Goal: Find specific page/section: Find specific page/section

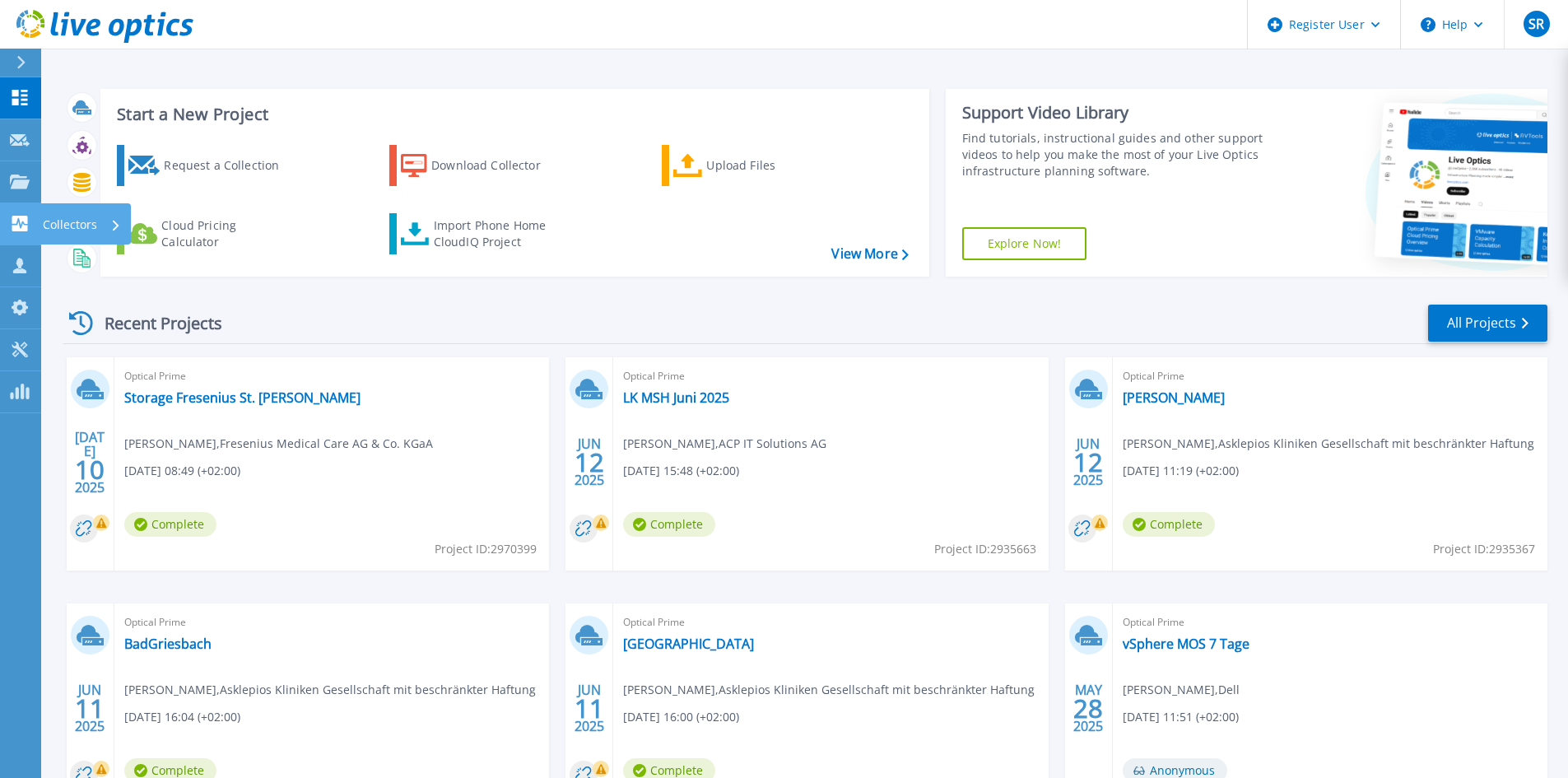
click at [25, 222] on icon at bounding box center [20, 223] width 15 height 15
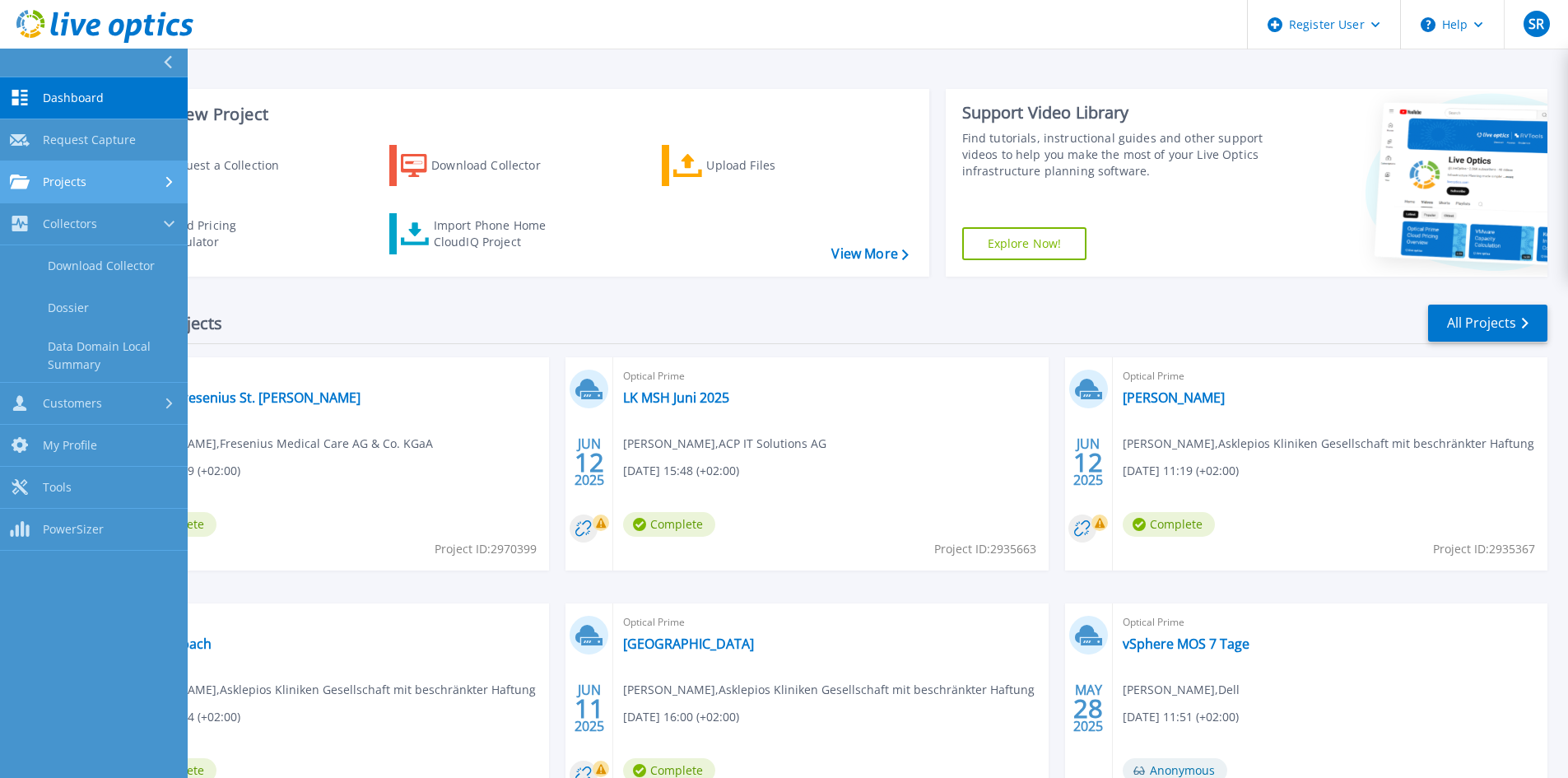
click at [31, 174] on div "Projects" at bounding box center [48, 181] width 77 height 14
click at [87, 220] on link "Search Projects" at bounding box center [94, 224] width 188 height 42
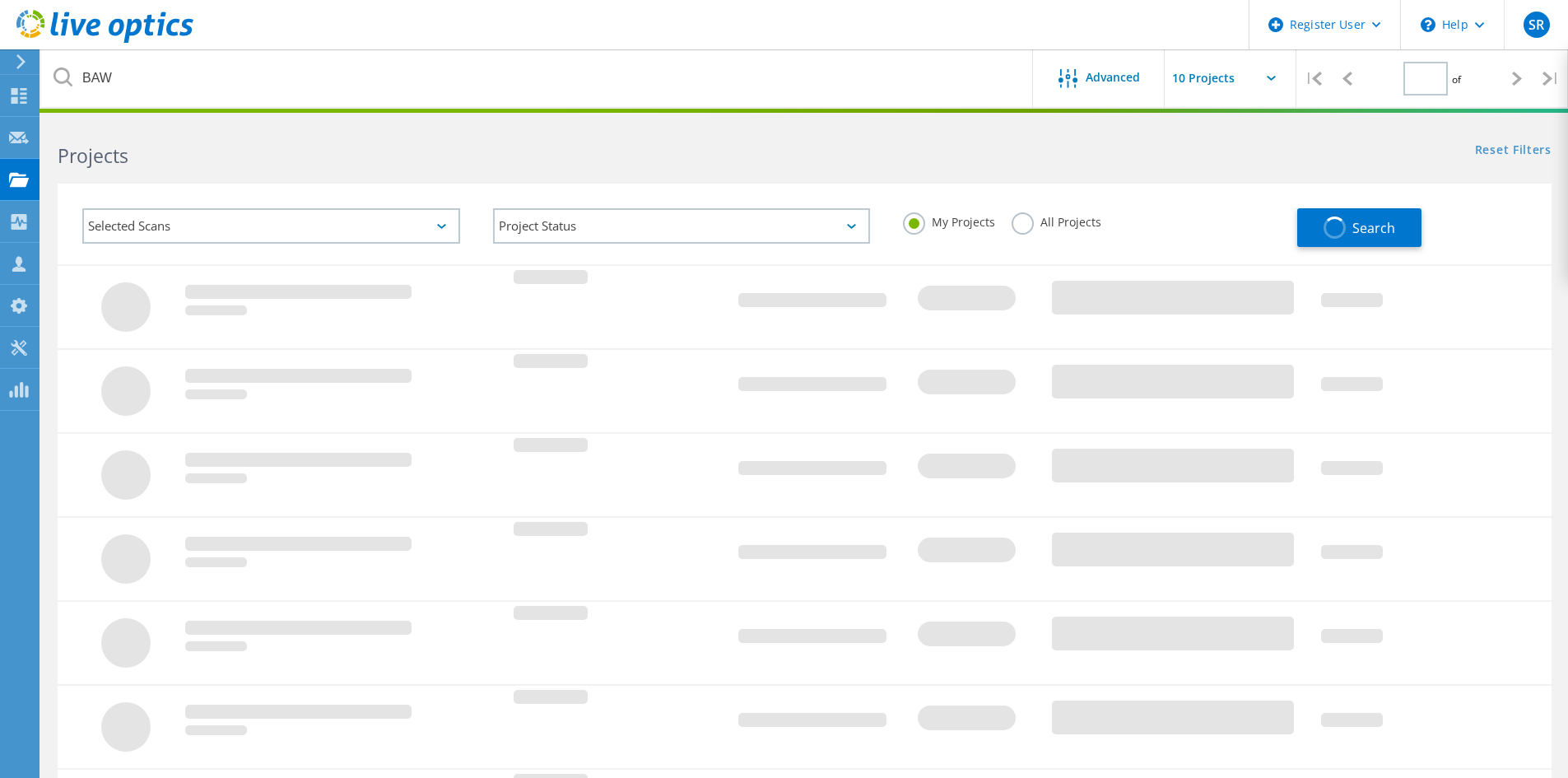
type input "1"
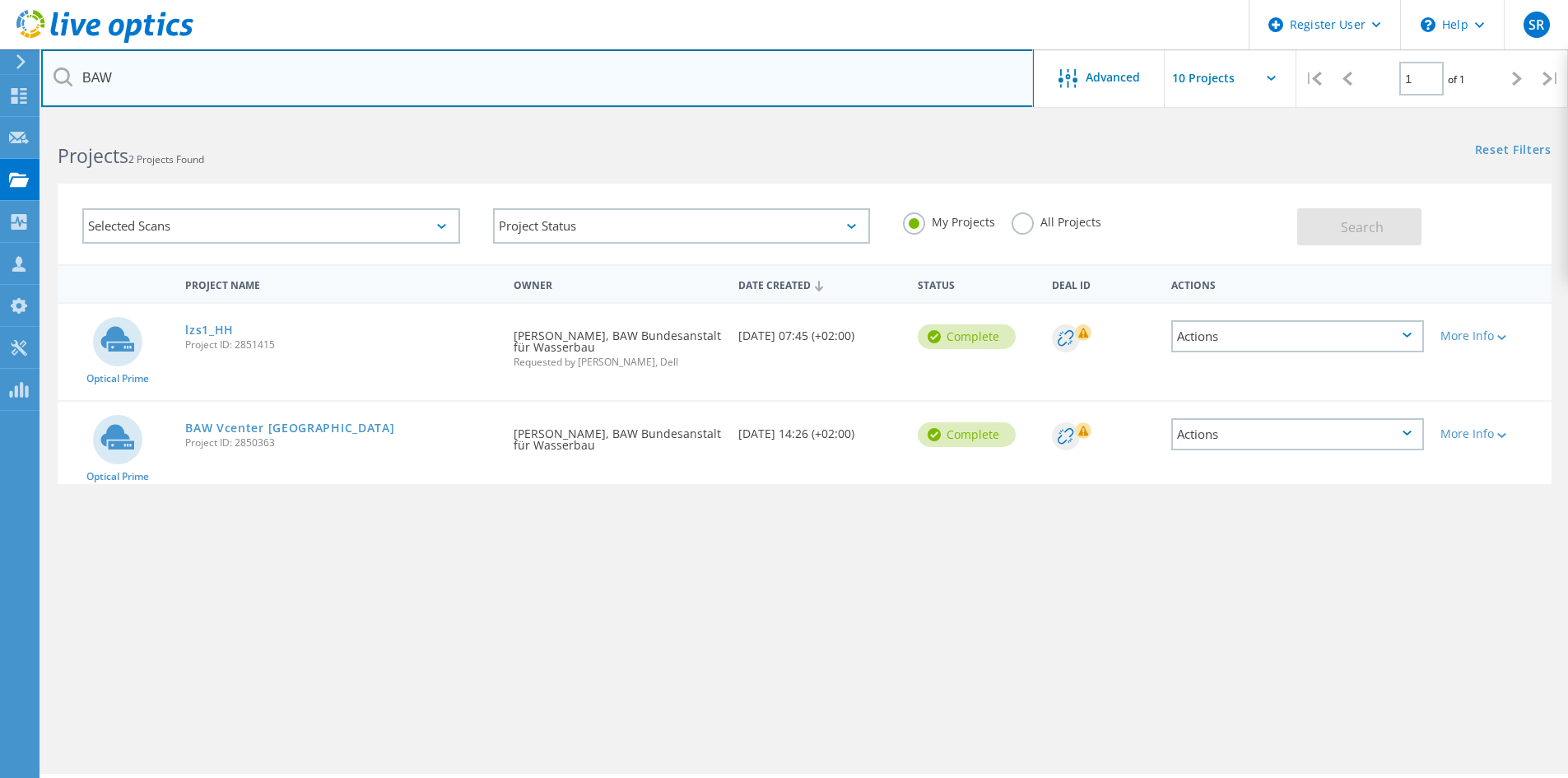
click at [314, 69] on input "BAW" at bounding box center [538, 79] width 992 height 58
drag, startPoint x: 123, startPoint y: 86, endPoint x: -16, endPoint y: 91, distance: 139.1
click at [0, 91] on html "Register User \n Help Explore Helpful Articles Contact Support SR Dell User [PE…" at bounding box center [784, 412] width 1568 height 823
type input "fresenius"
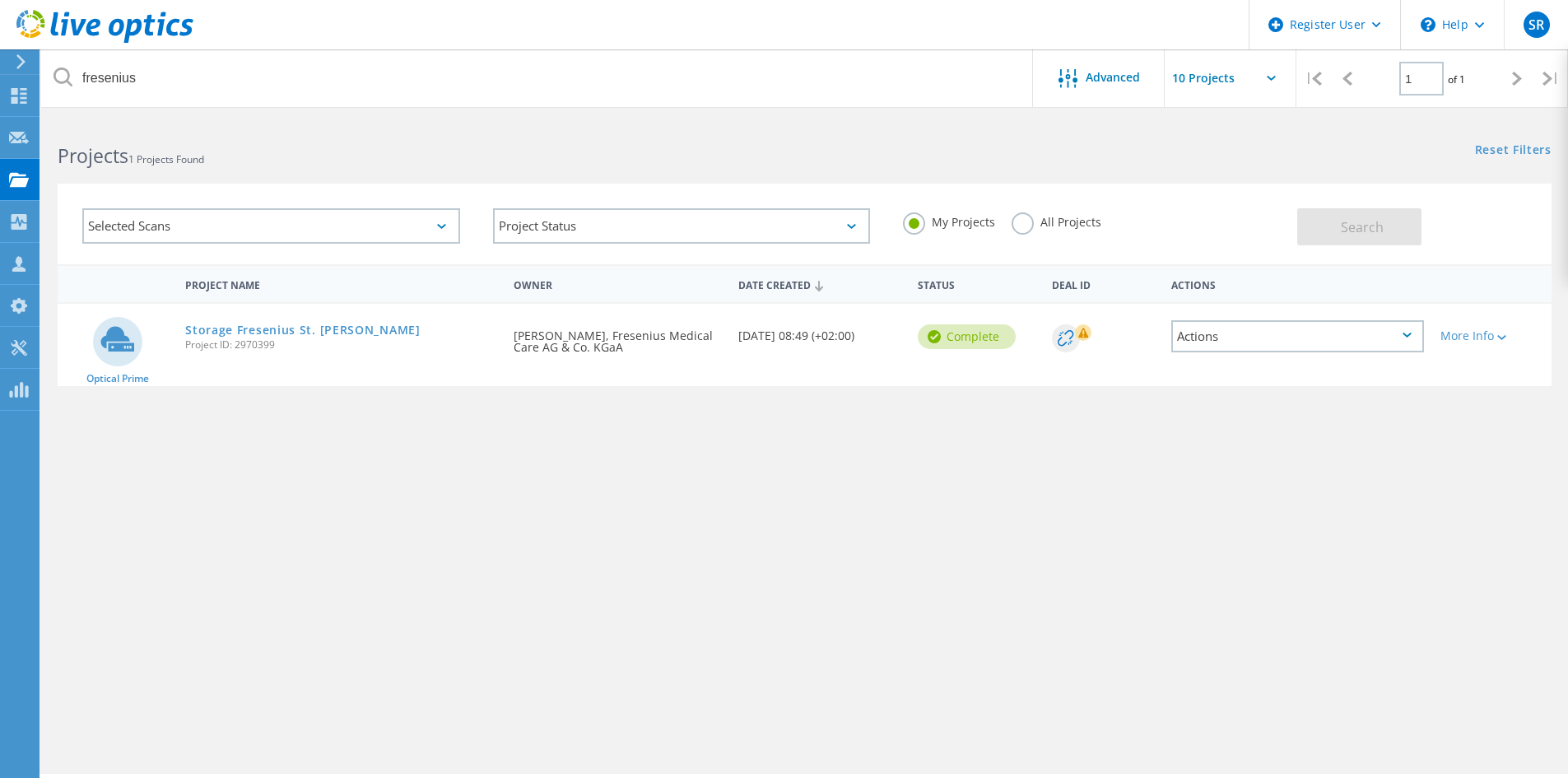
click at [1027, 225] on label "All Projects" at bounding box center [1056, 219] width 89 height 15
click at [0, 0] on input "All Projects" at bounding box center [0, 0] width 0 height 0
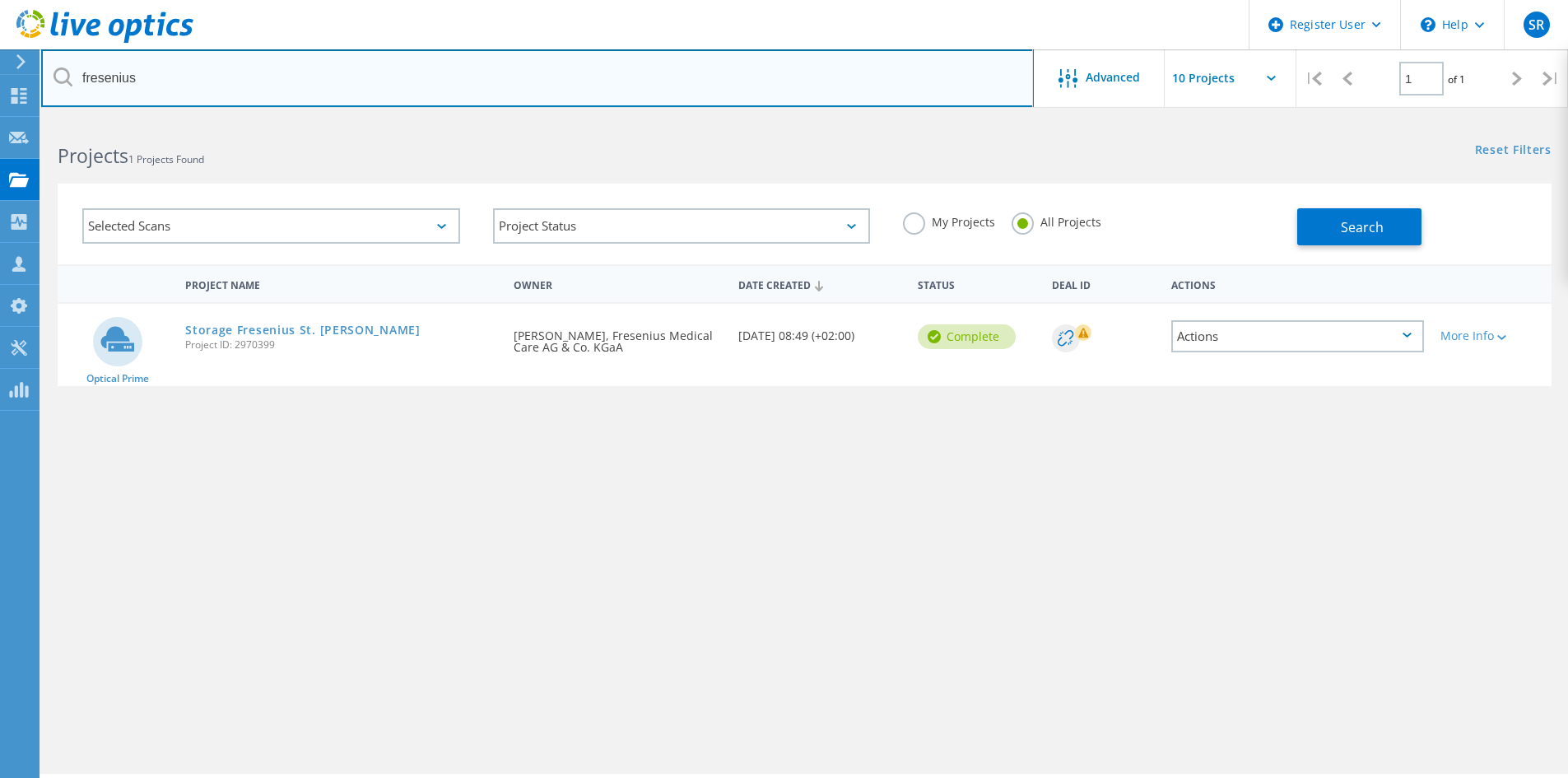
click at [844, 79] on input "fresenius" at bounding box center [538, 79] width 992 height 58
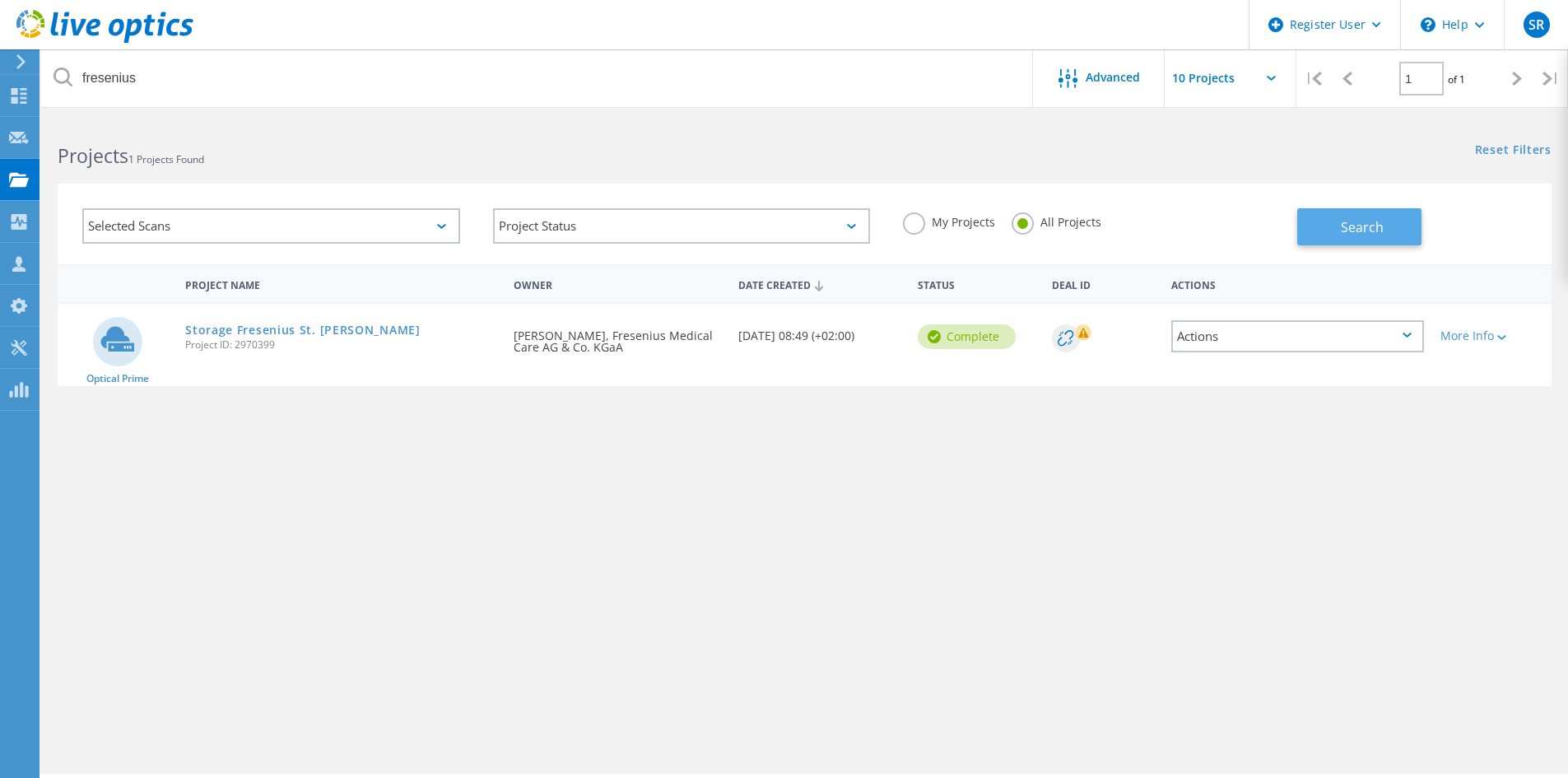
click at [1375, 223] on span "Search" at bounding box center [1361, 227] width 42 height 18
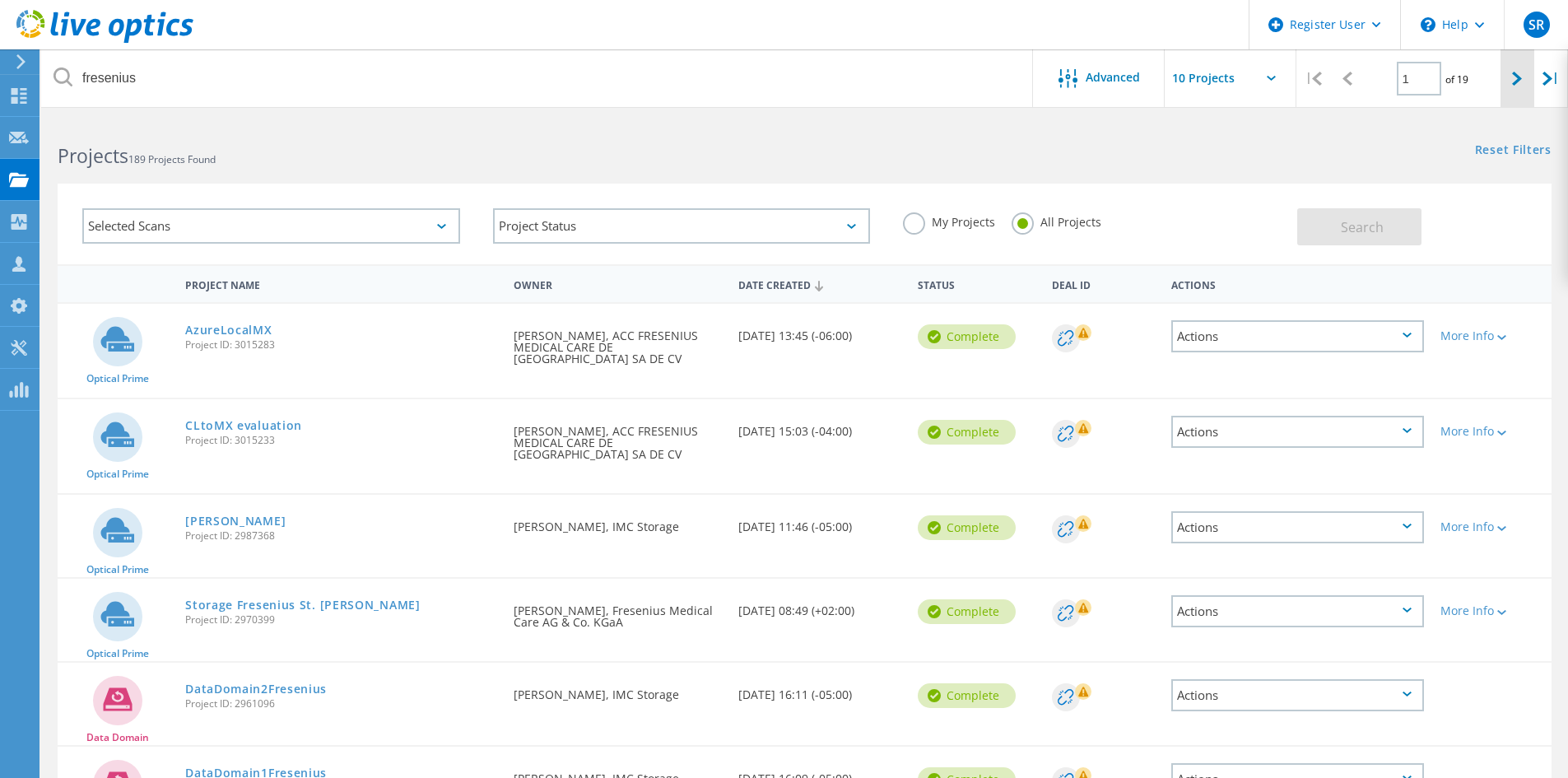
click at [1519, 81] on icon at bounding box center [1516, 79] width 10 height 14
type input "2"
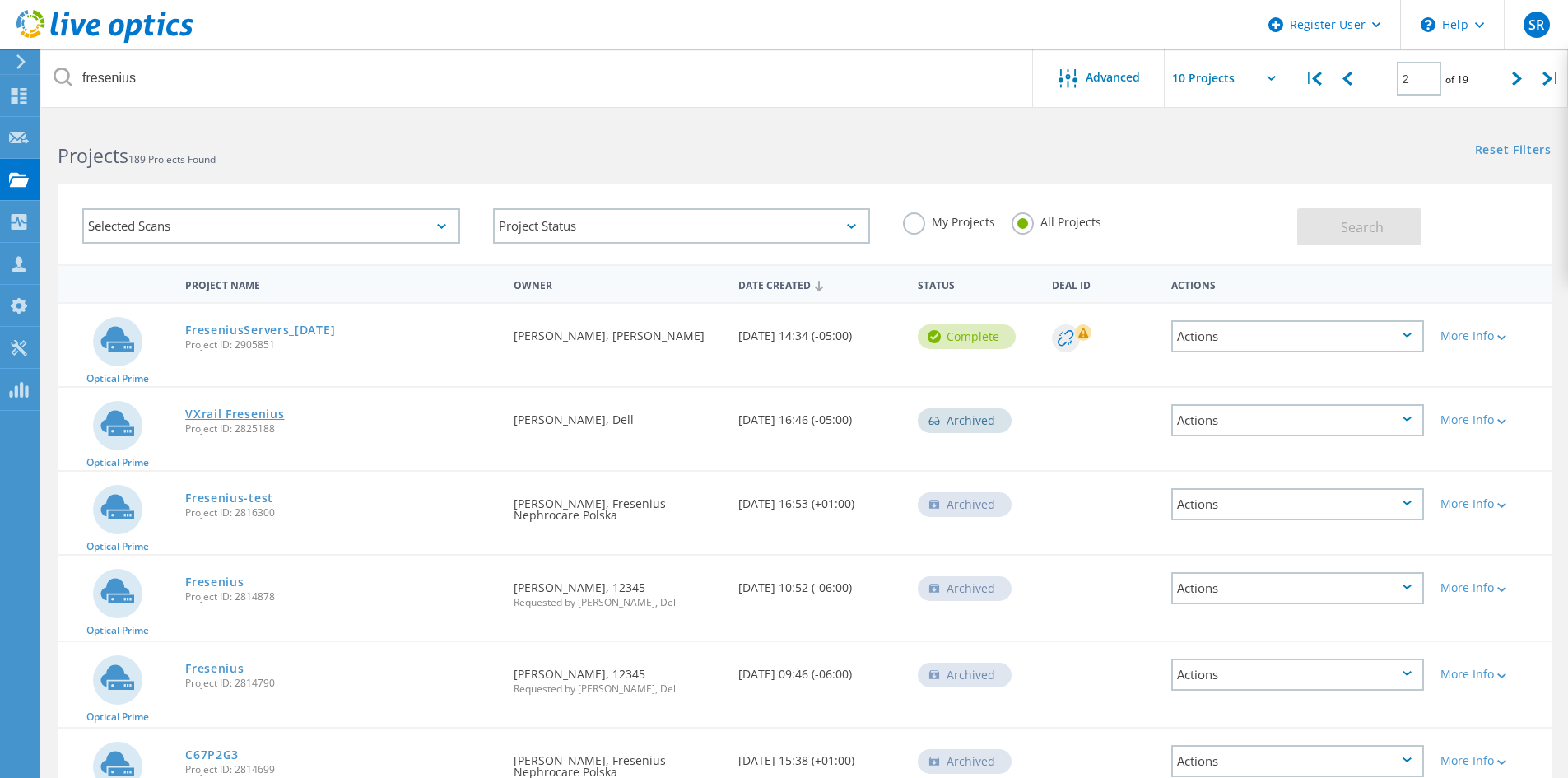
click at [241, 416] on link "VXrail Fresenius" at bounding box center [234, 413] width 98 height 12
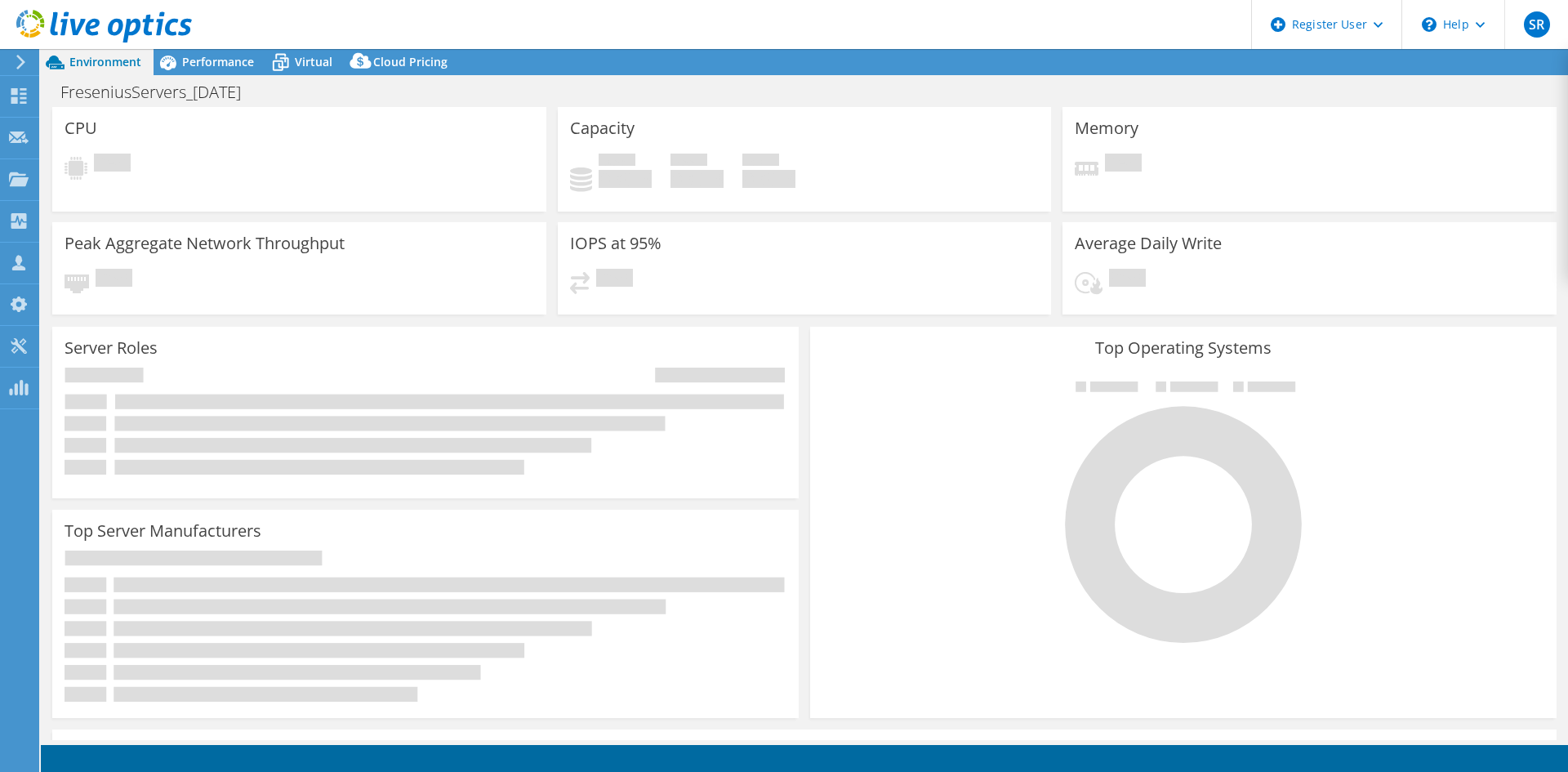
select select "USD"
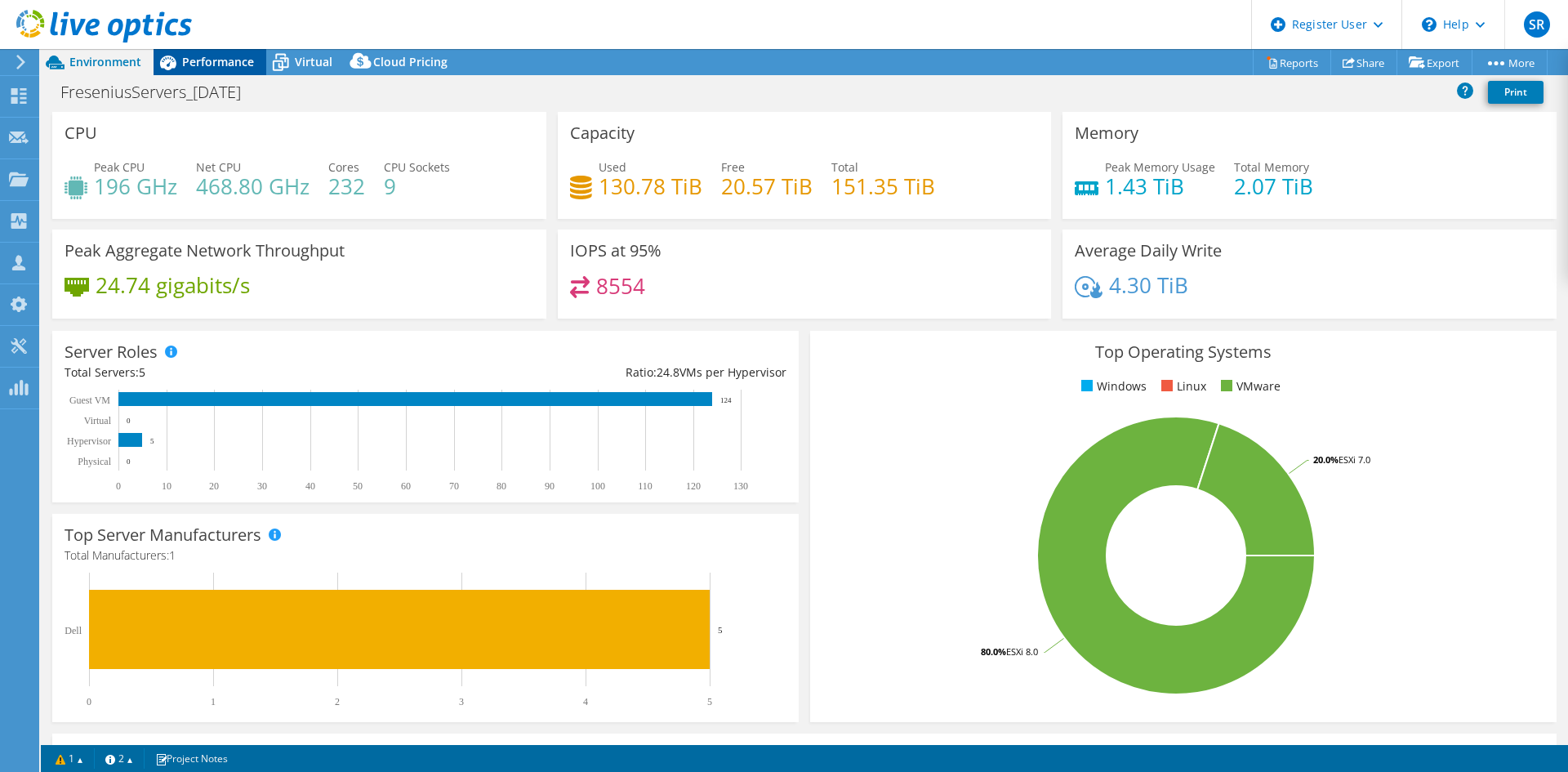
click at [225, 60] on span "Performance" at bounding box center [218, 61] width 72 height 15
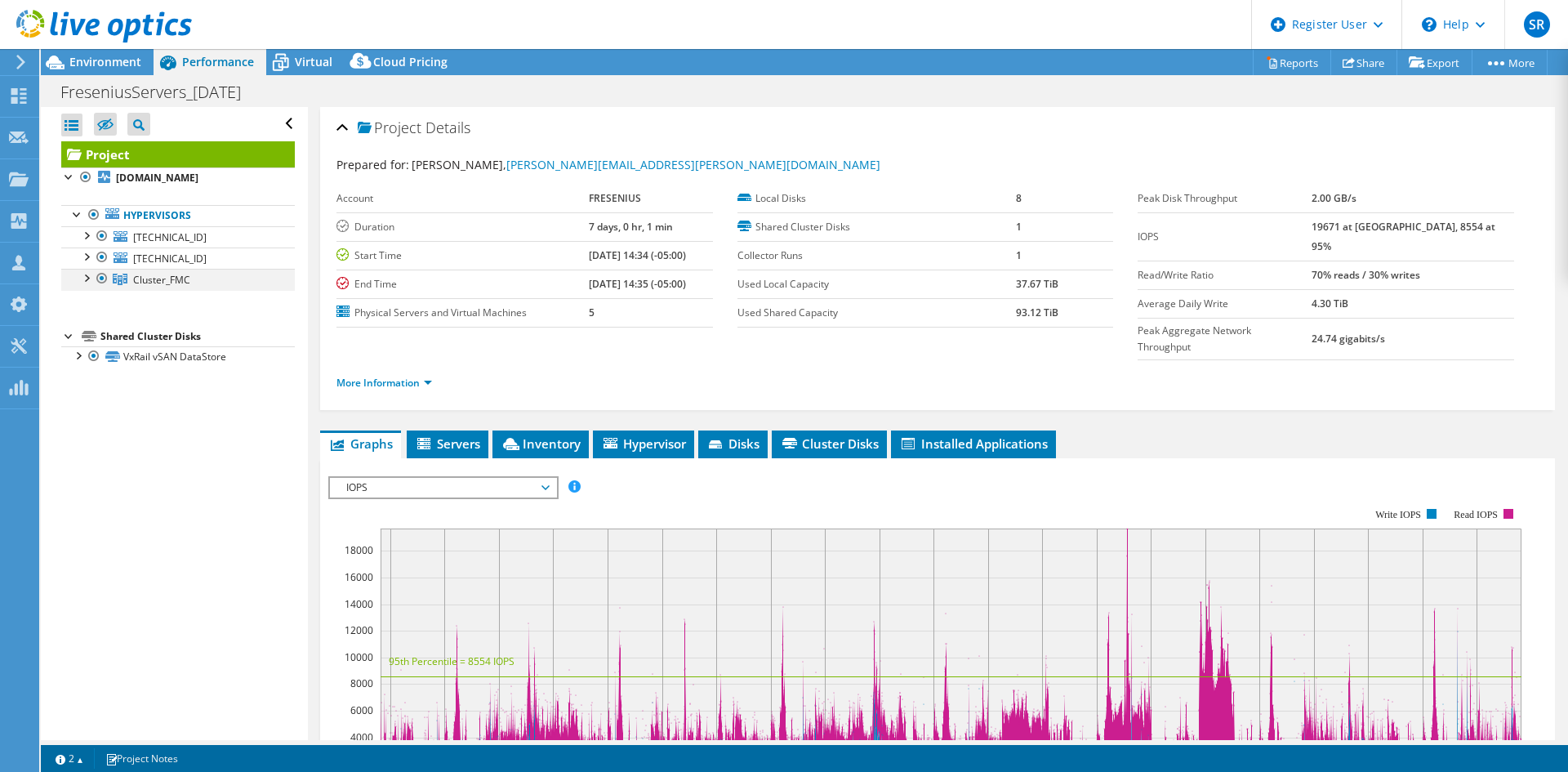
click at [82, 281] on div at bounding box center [86, 277] width 16 height 16
click at [92, 254] on div at bounding box center [86, 255] width 16 height 16
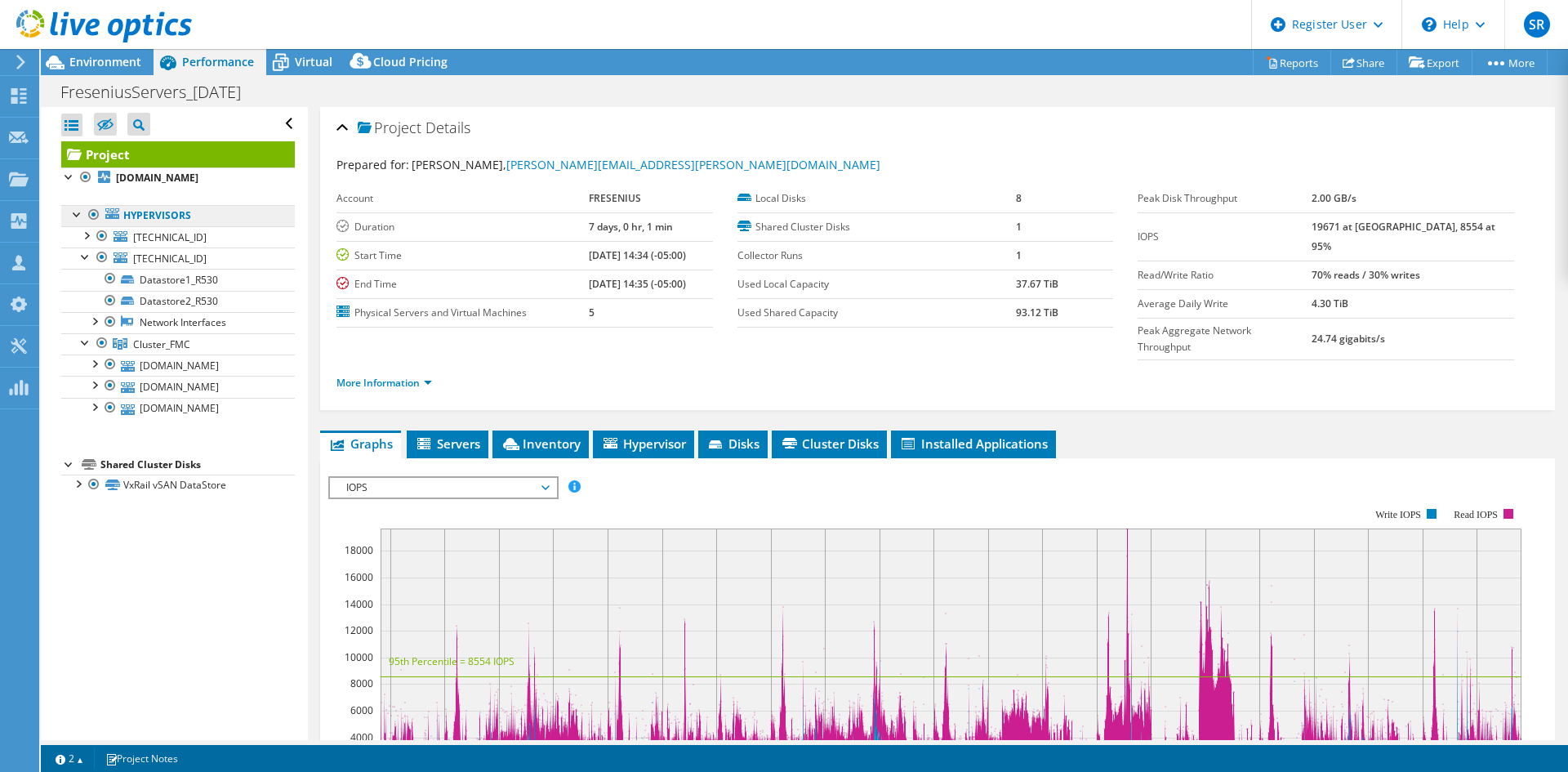
click at [79, 226] on link "Hypervisors" at bounding box center [177, 216] width 234 height 21
click at [88, 235] on div at bounding box center [86, 235] width 16 height 16
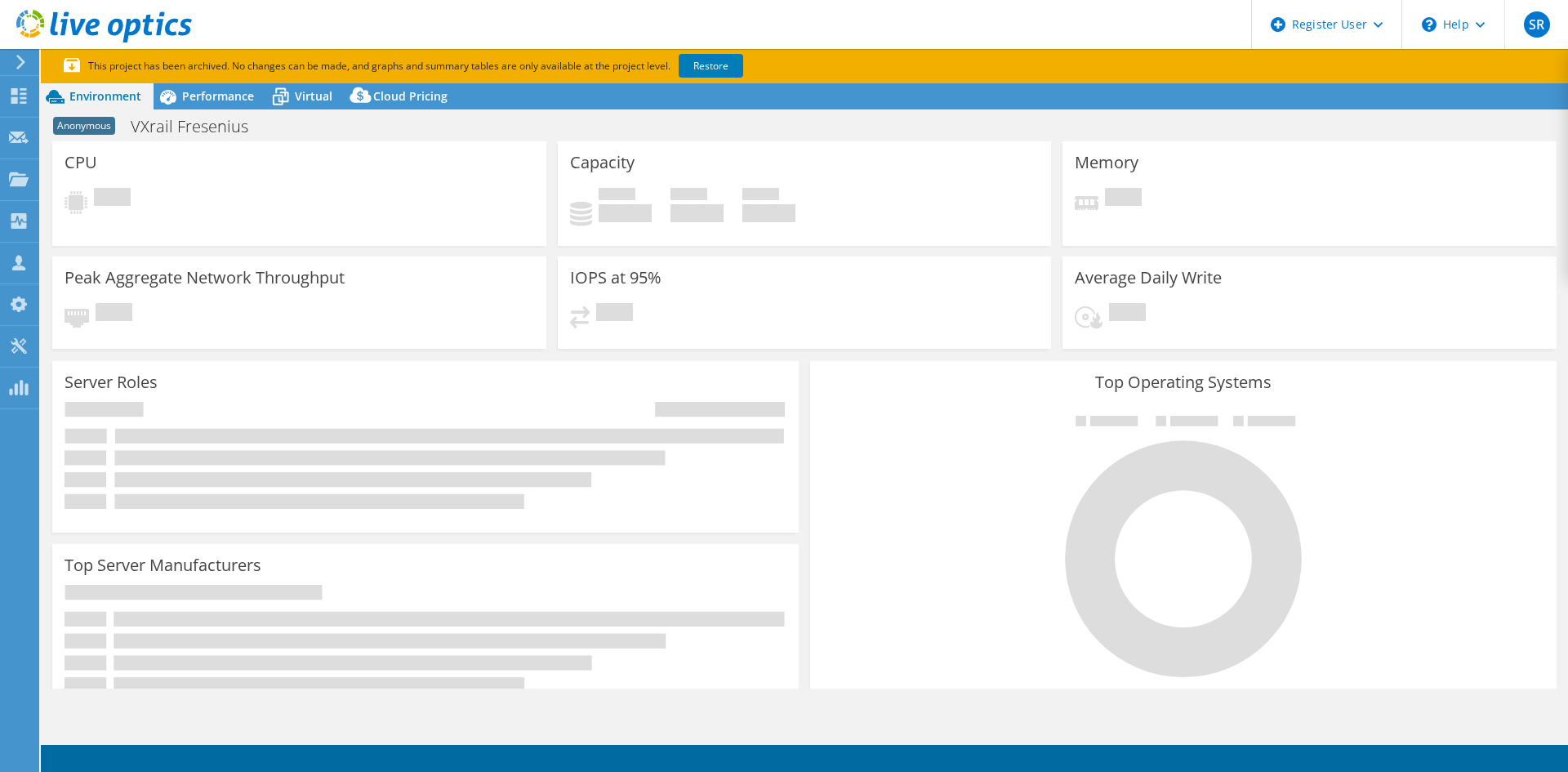
select select "USD"
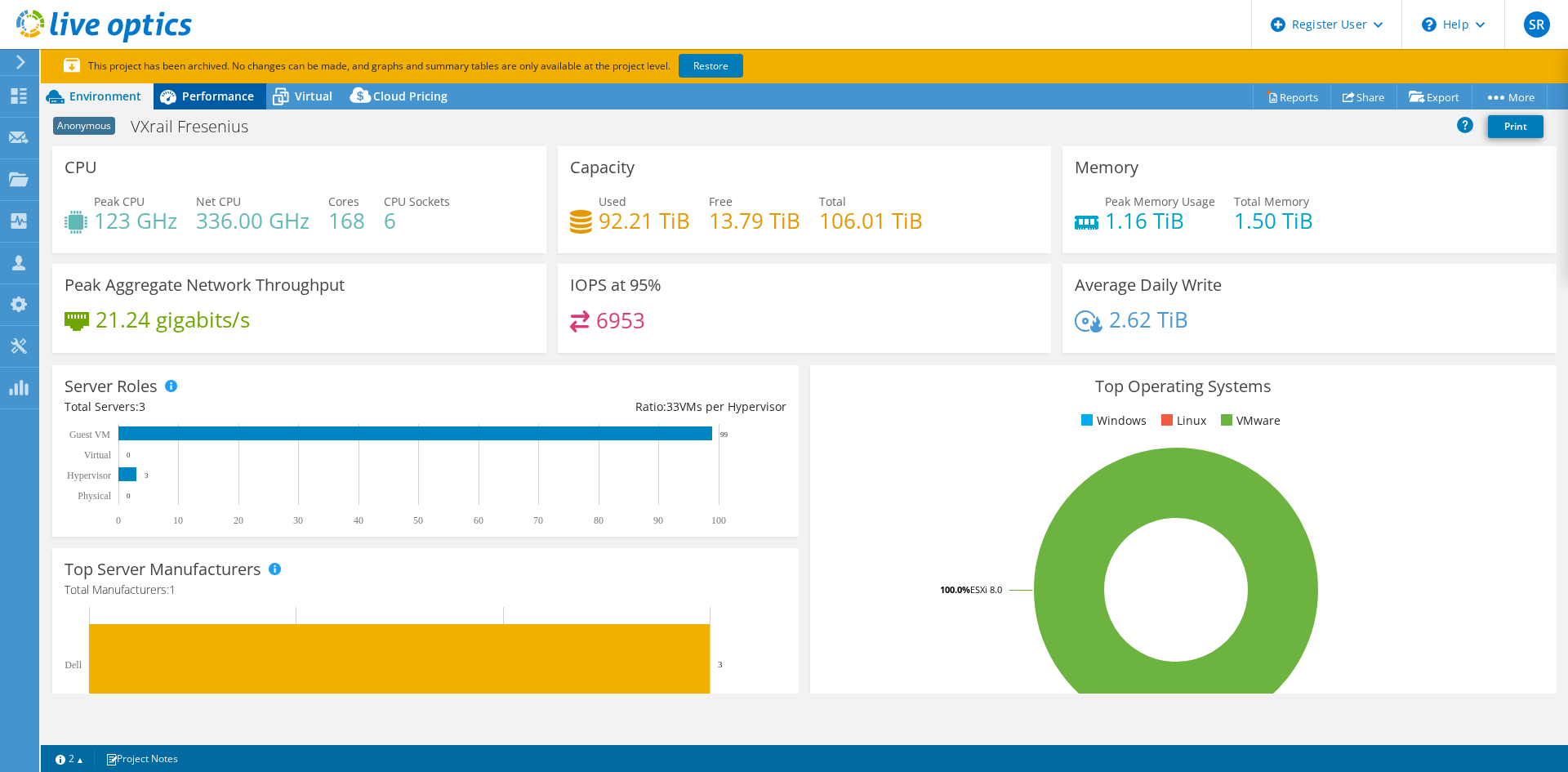
click at [223, 99] on span "Performance" at bounding box center [218, 96] width 72 height 15
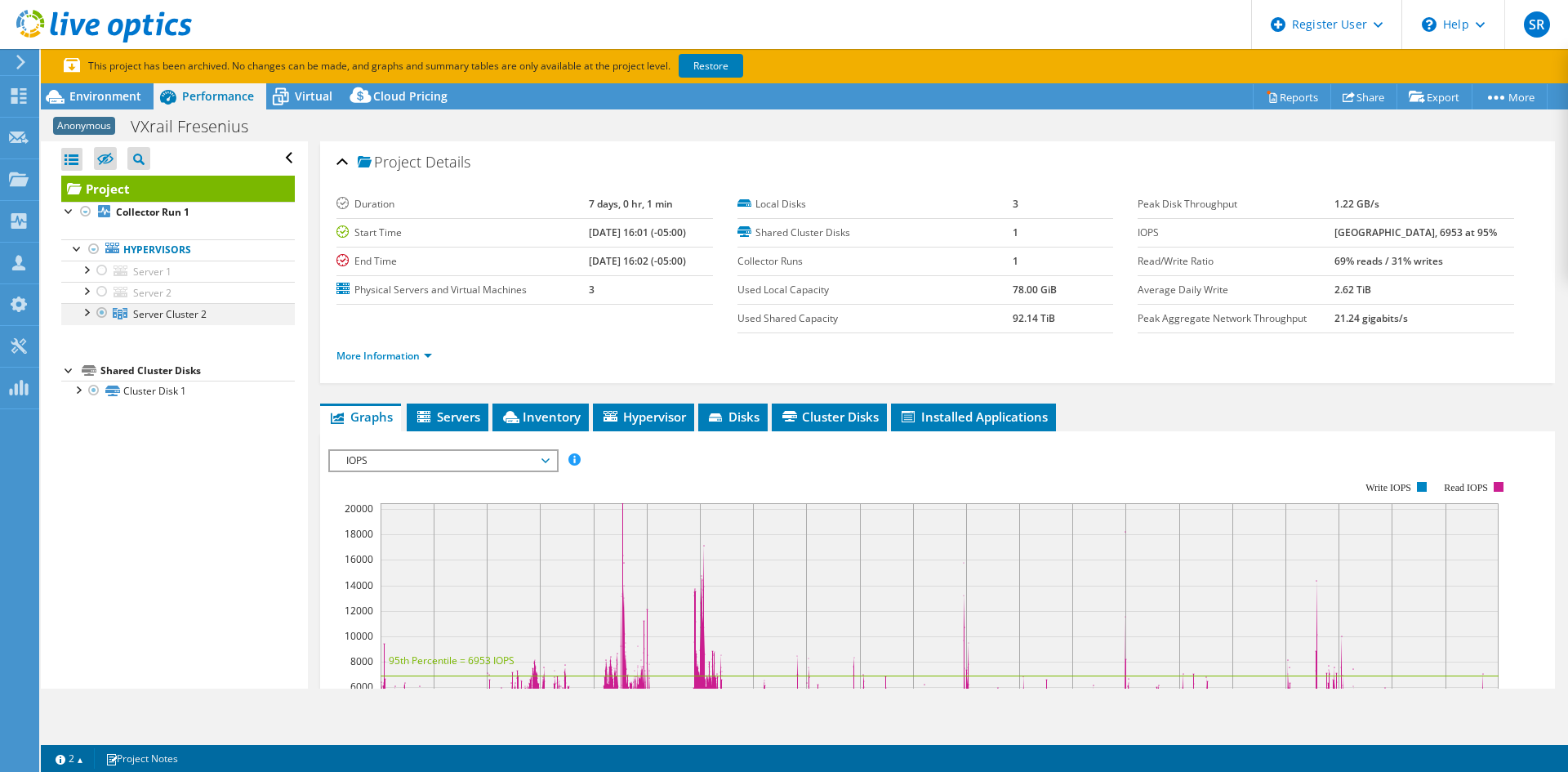
click at [83, 318] on div at bounding box center [86, 311] width 16 height 16
